Goal: Transaction & Acquisition: Book appointment/travel/reservation

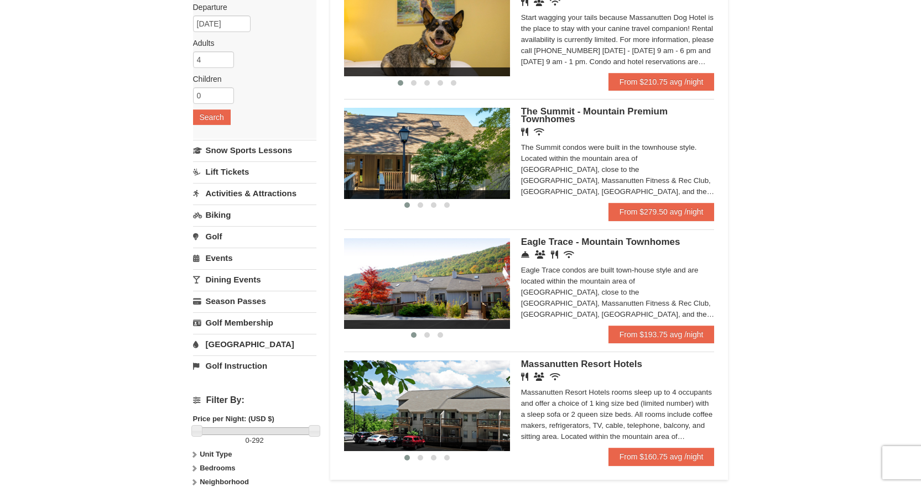
scroll to position [111, 0]
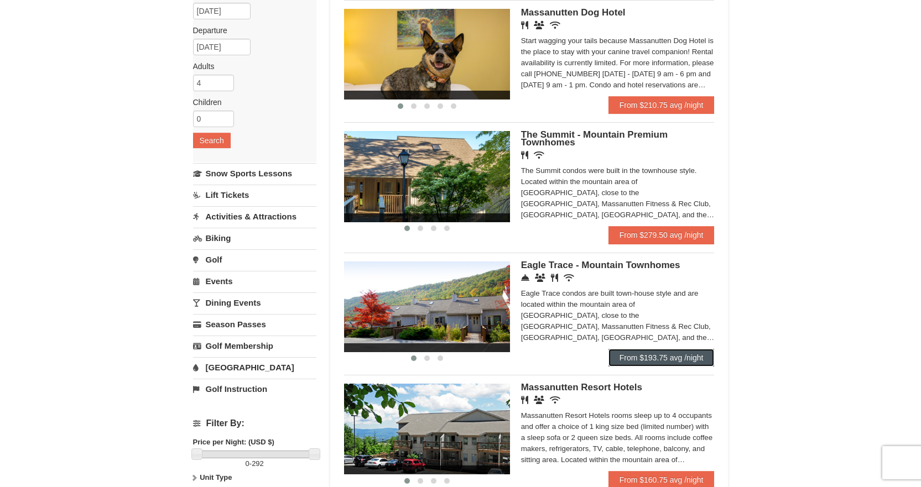
click at [664, 362] on link "From $193.75 avg /night" at bounding box center [661, 358] width 106 height 18
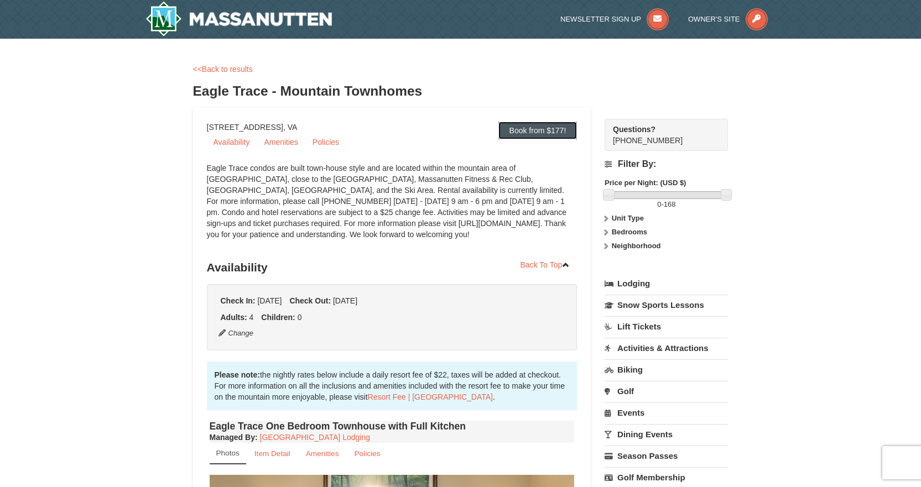
click at [558, 134] on link "Book from $177!" at bounding box center [537, 131] width 79 height 18
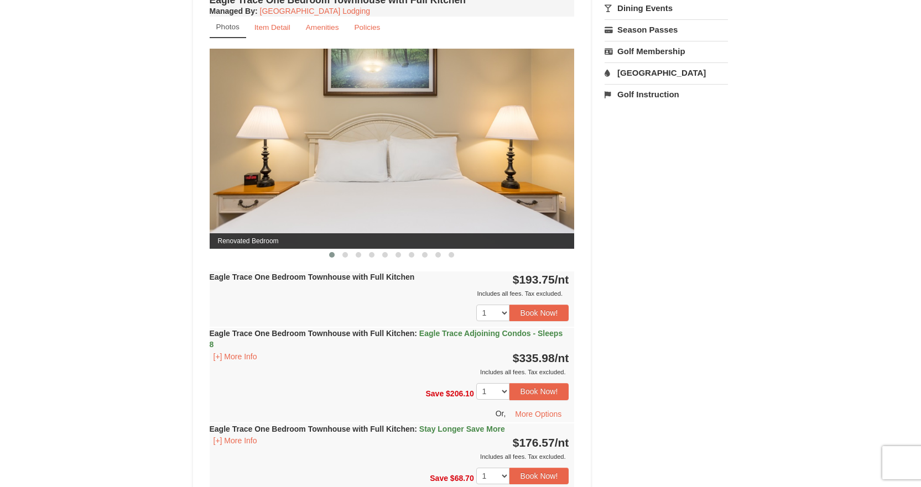
scroll to position [478, 0]
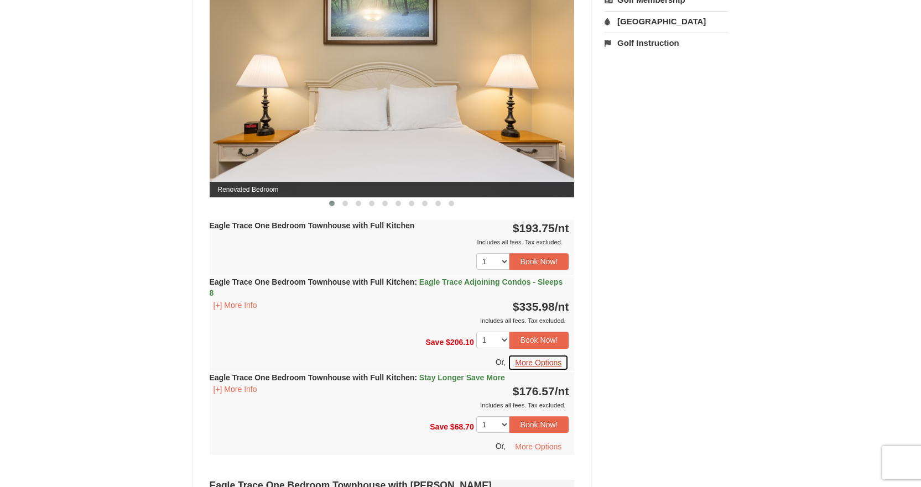
click at [530, 360] on button "More Options" at bounding box center [538, 363] width 61 height 17
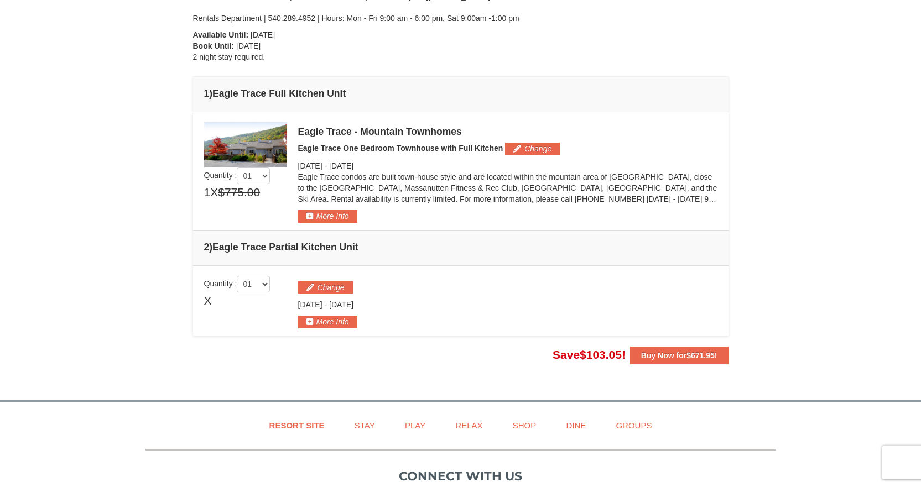
scroll to position [221, 0]
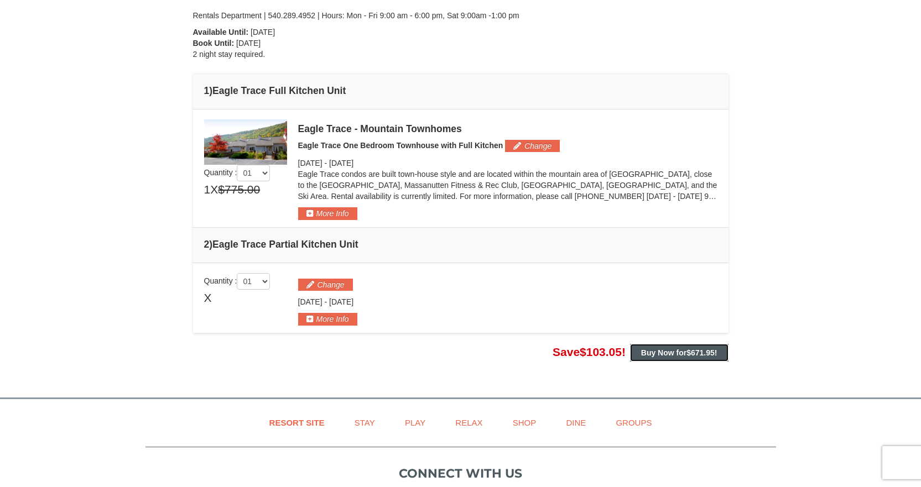
click at [653, 352] on strong "Buy Now for $671.95 !" at bounding box center [679, 352] width 76 height 9
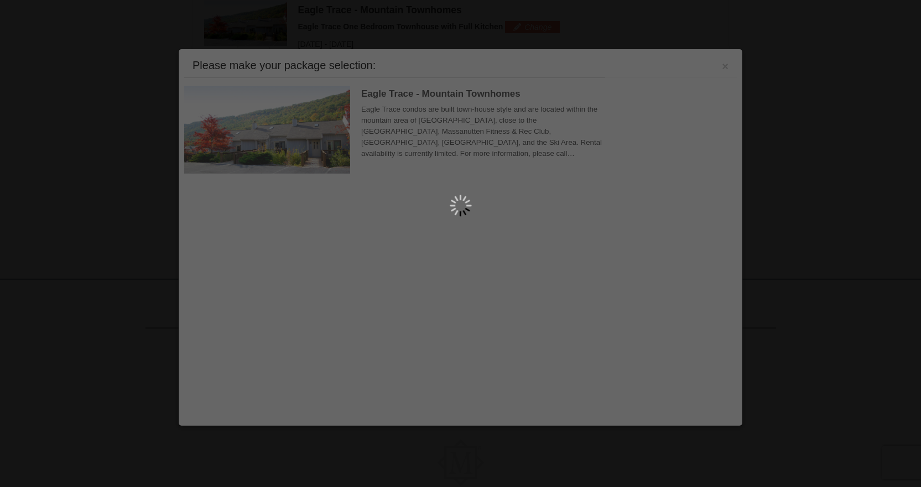
scroll to position [341, 0]
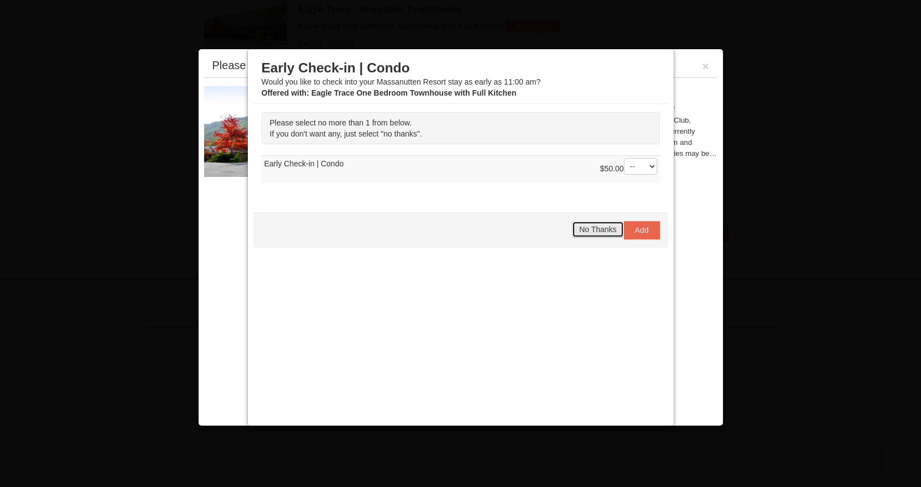
click at [601, 231] on span "No Thanks" at bounding box center [597, 229] width 37 height 9
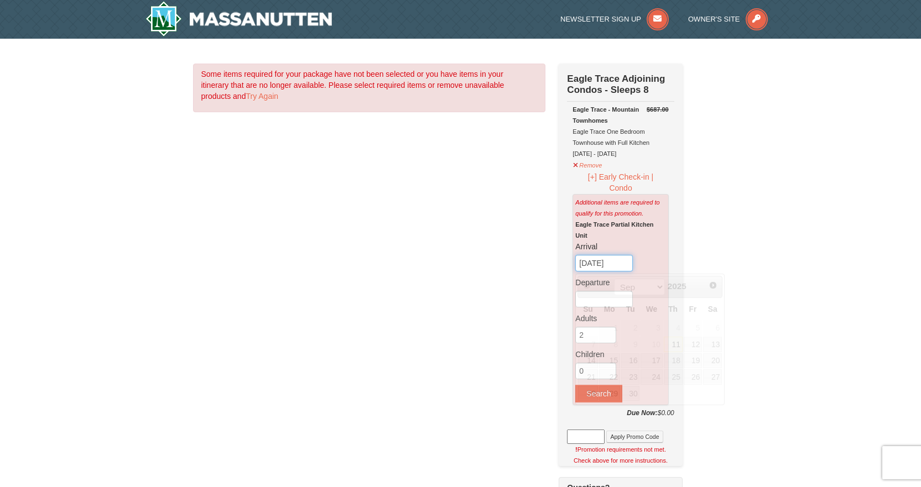
click at [605, 263] on input "[DATE]" at bounding box center [604, 263] width 58 height 17
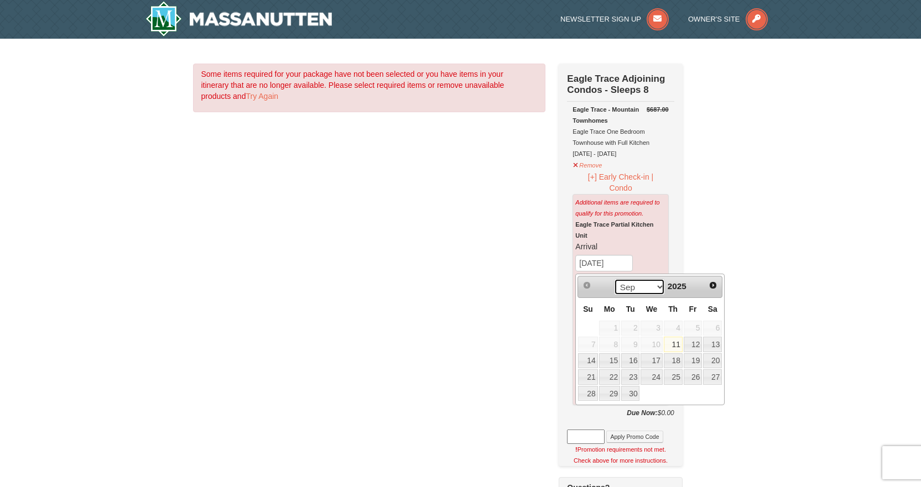
click at [653, 294] on select "Sep Oct Nov Dec" at bounding box center [639, 287] width 51 height 17
click at [655, 393] on link "26" at bounding box center [652, 393] width 22 height 15
type input "11/26/2025"
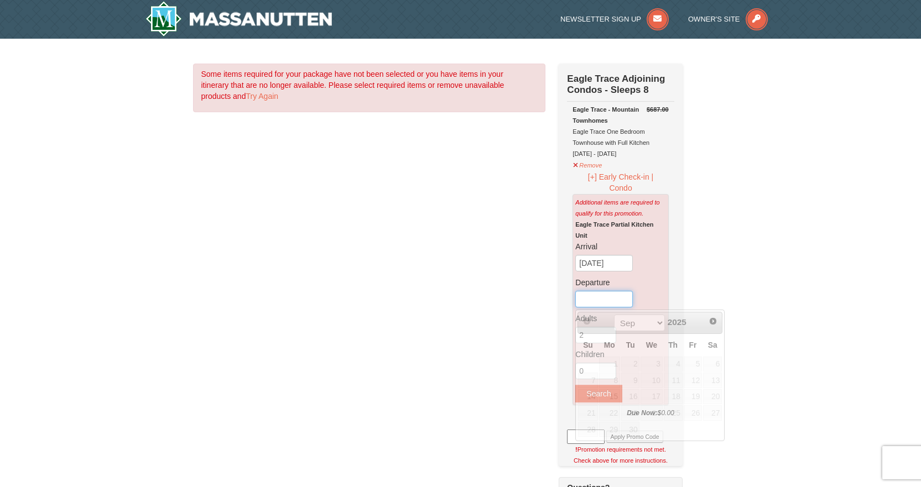
click at [603, 300] on input "text" at bounding box center [604, 299] width 58 height 17
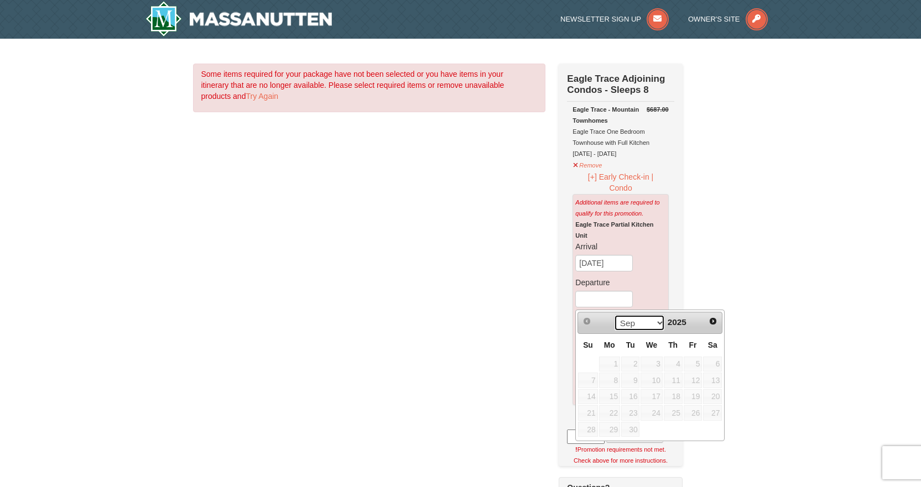
click at [641, 322] on select "Sep Oct Nov Dec" at bounding box center [639, 323] width 51 height 17
click at [589, 448] on link "30" at bounding box center [587, 445] width 19 height 15
type input "11/30/2025"
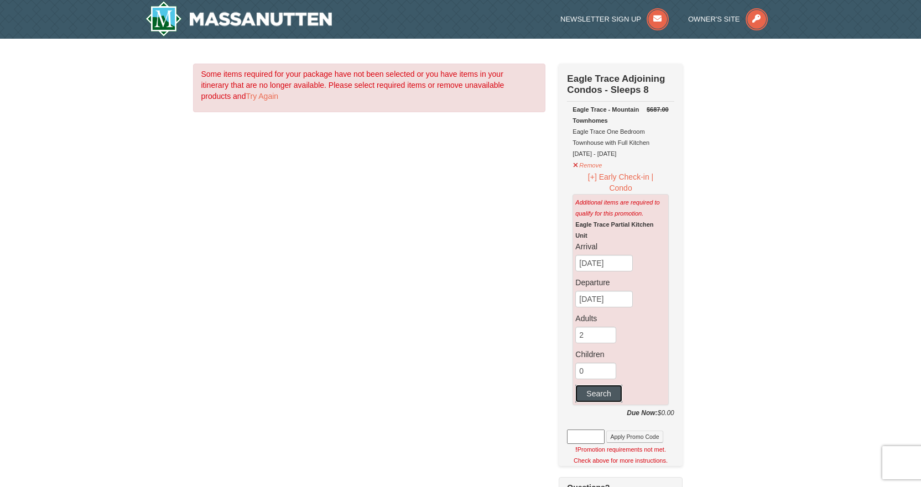
click at [599, 394] on button "Search" at bounding box center [598, 394] width 46 height 18
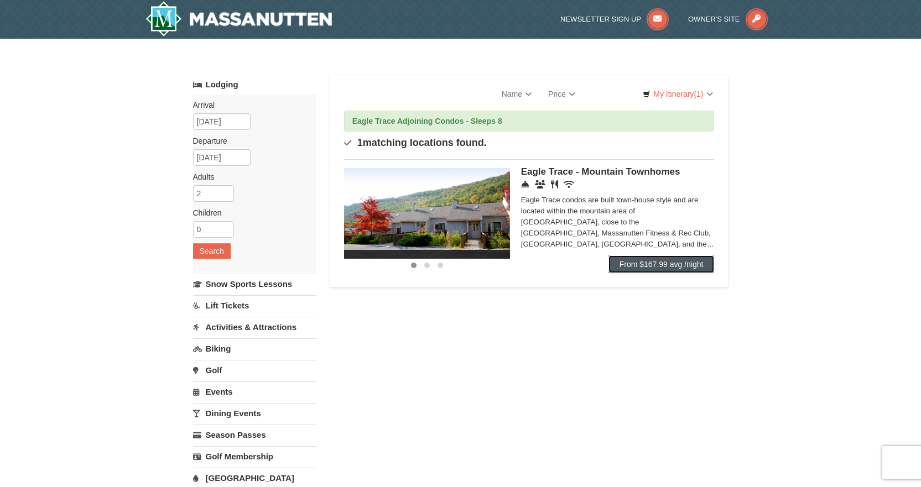
click at [660, 268] on link "From $167.99 avg /night" at bounding box center [661, 265] width 106 height 18
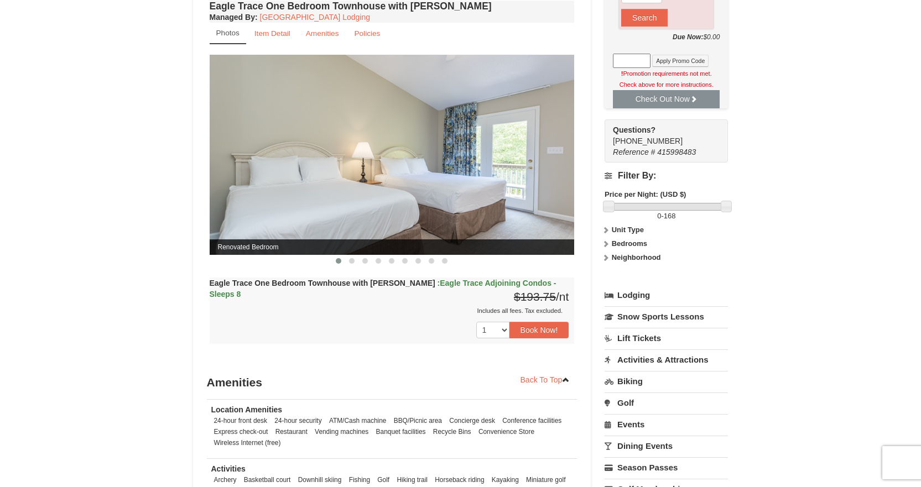
scroll to position [443, 0]
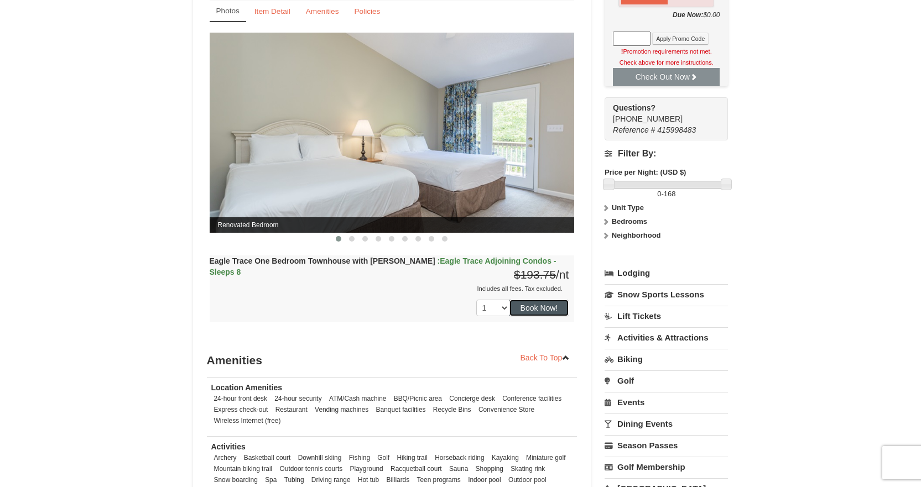
click at [547, 310] on button "Book Now!" at bounding box center [539, 308] width 60 height 17
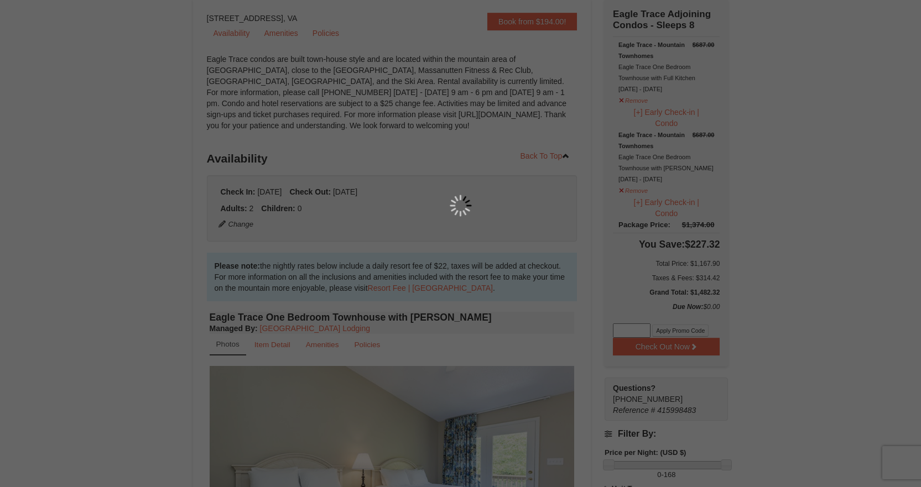
scroll to position [108, 0]
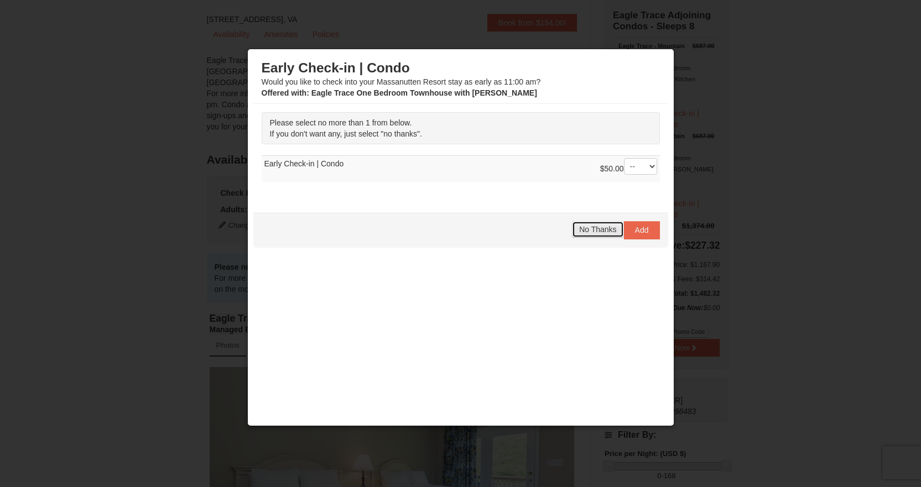
click at [580, 234] on span "No Thanks" at bounding box center [597, 229] width 37 height 9
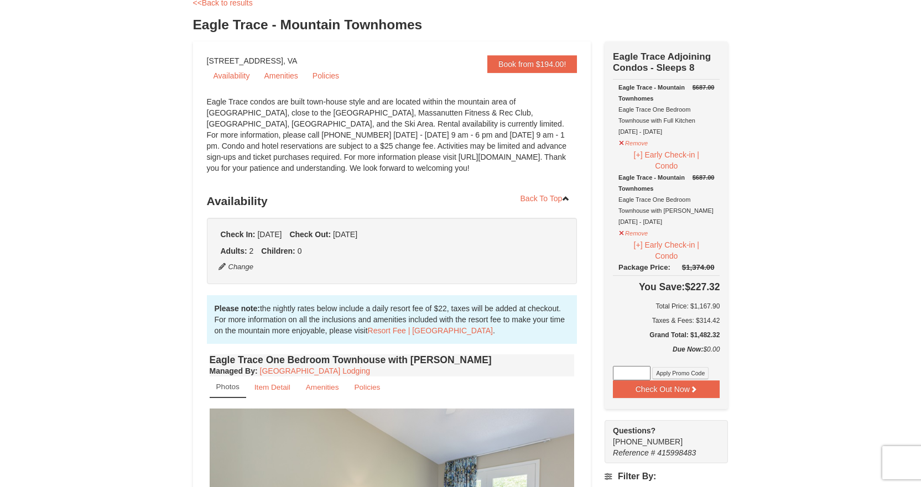
scroll to position [0, 0]
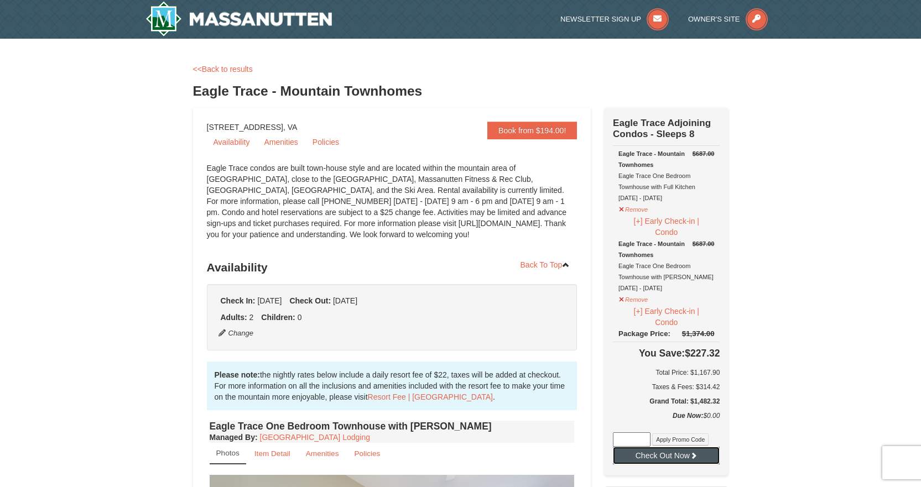
click at [657, 451] on button "Check Out Now" at bounding box center [666, 456] width 107 height 18
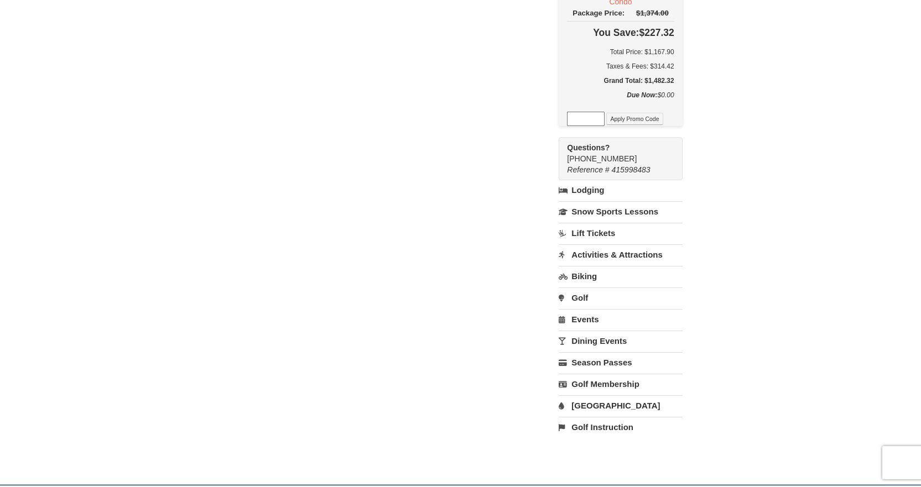
scroll to position [221, 0]
